Goal: Task Accomplishment & Management: Manage account settings

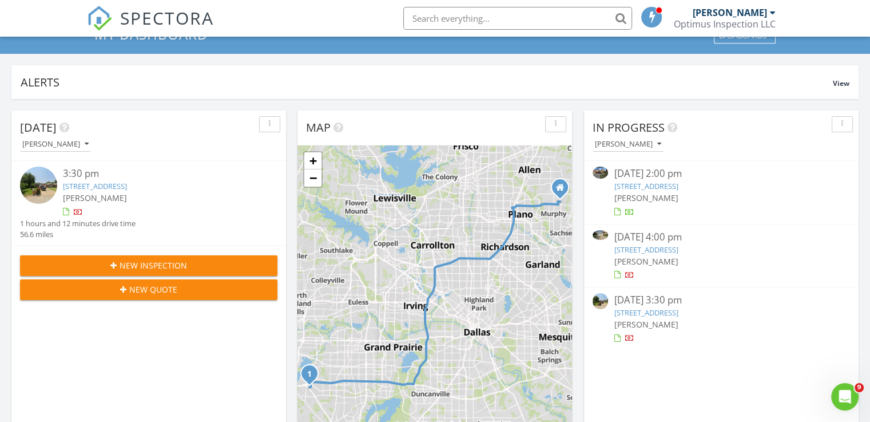
scroll to position [57, 0]
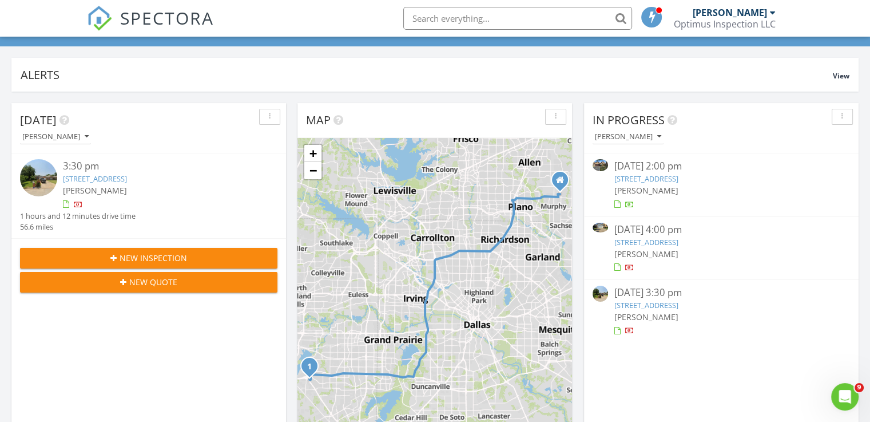
click at [678, 176] on link "6932 Catamaran Dr, Grand Prairie, TX 75054" at bounding box center [646, 178] width 64 height 10
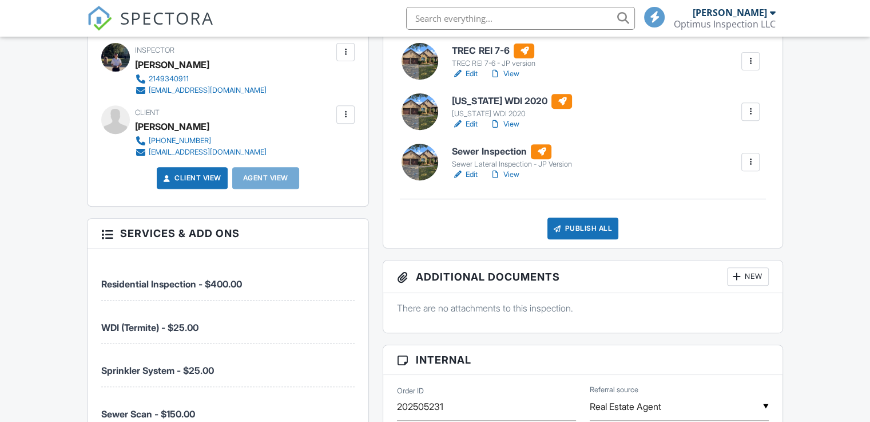
click at [592, 229] on div "Publish All" at bounding box center [584, 228] width 72 height 22
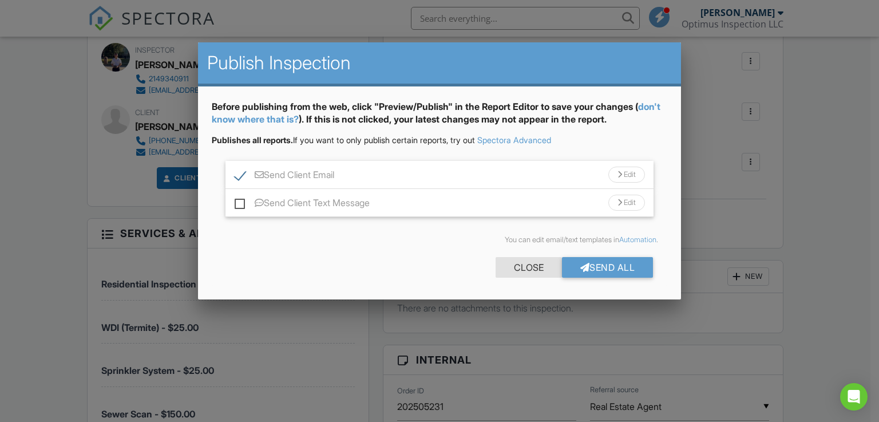
click at [529, 266] on div "Close" at bounding box center [529, 267] width 66 height 21
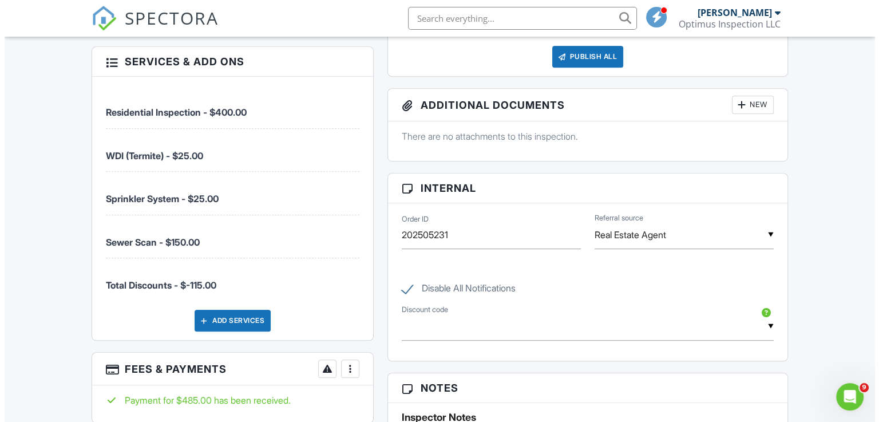
scroll to position [458, 0]
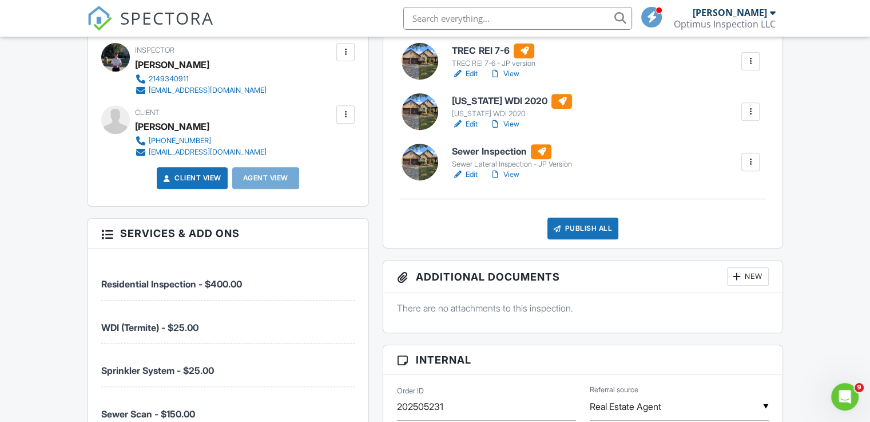
click at [595, 229] on div "Publish All" at bounding box center [584, 228] width 72 height 22
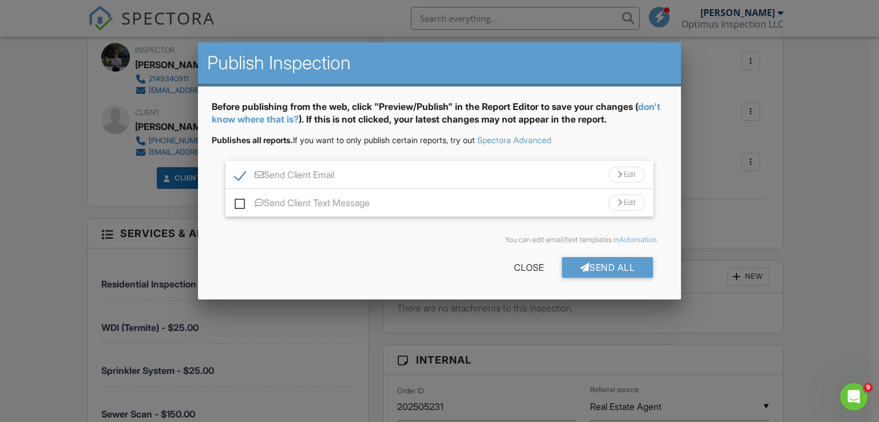
click at [237, 178] on label "Send Client Email" at bounding box center [285, 176] width 100 height 14
checkbox input "false"
click at [626, 264] on div "Send All" at bounding box center [608, 267] width 92 height 21
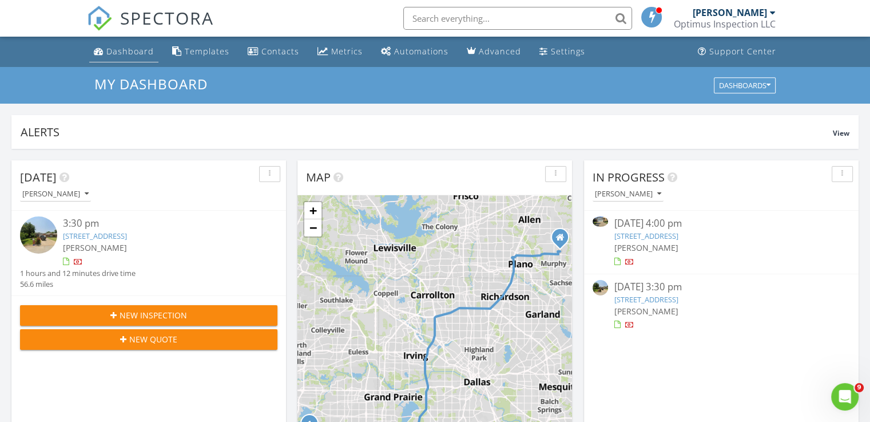
click at [122, 49] on div "Dashboard" at bounding box center [129, 51] width 47 height 11
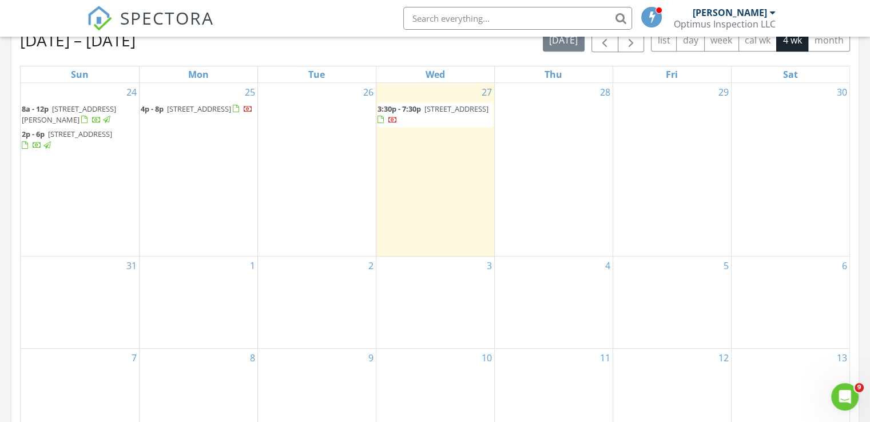
scroll to position [515, 0]
